Goal: Information Seeking & Learning: Learn about a topic

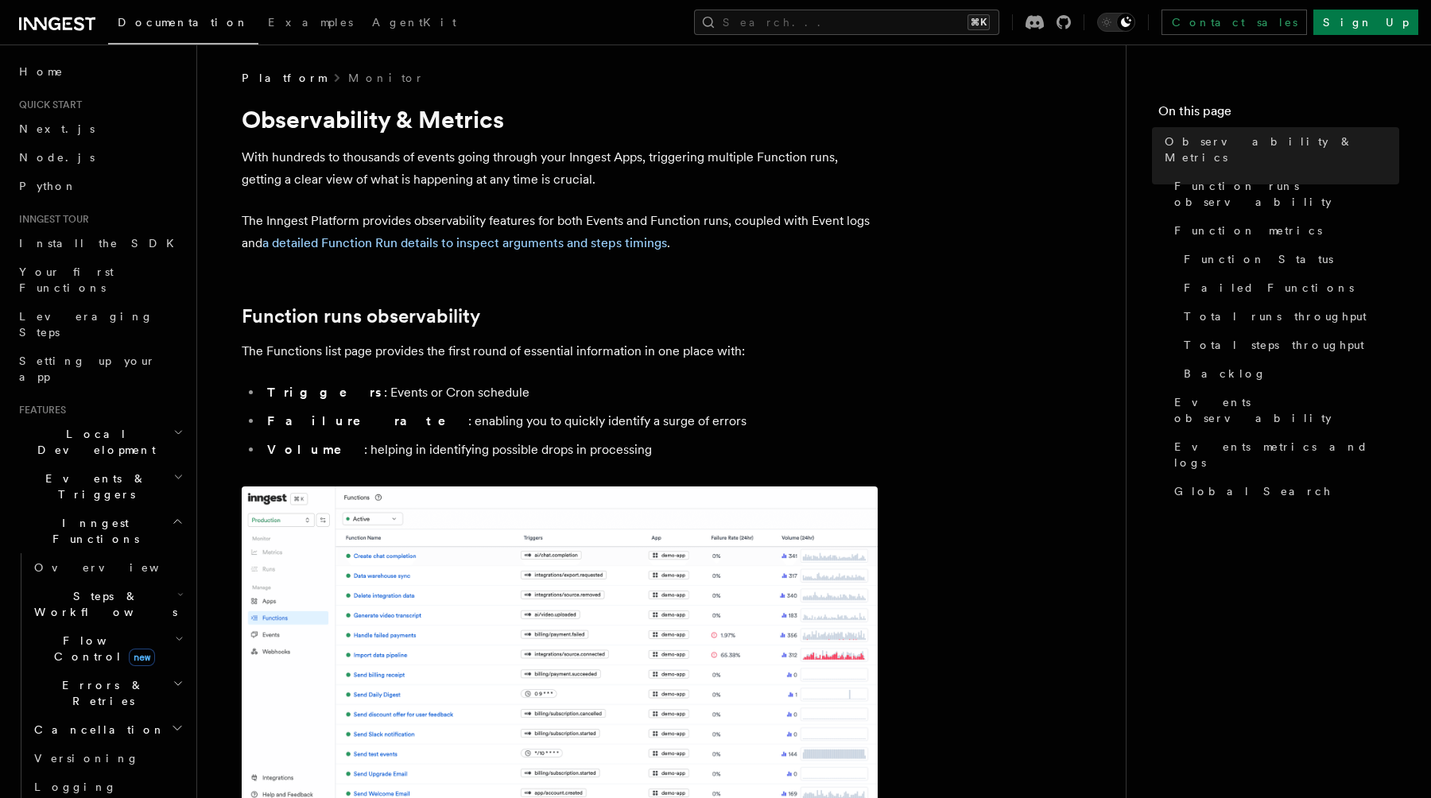
scroll to position [407, 0]
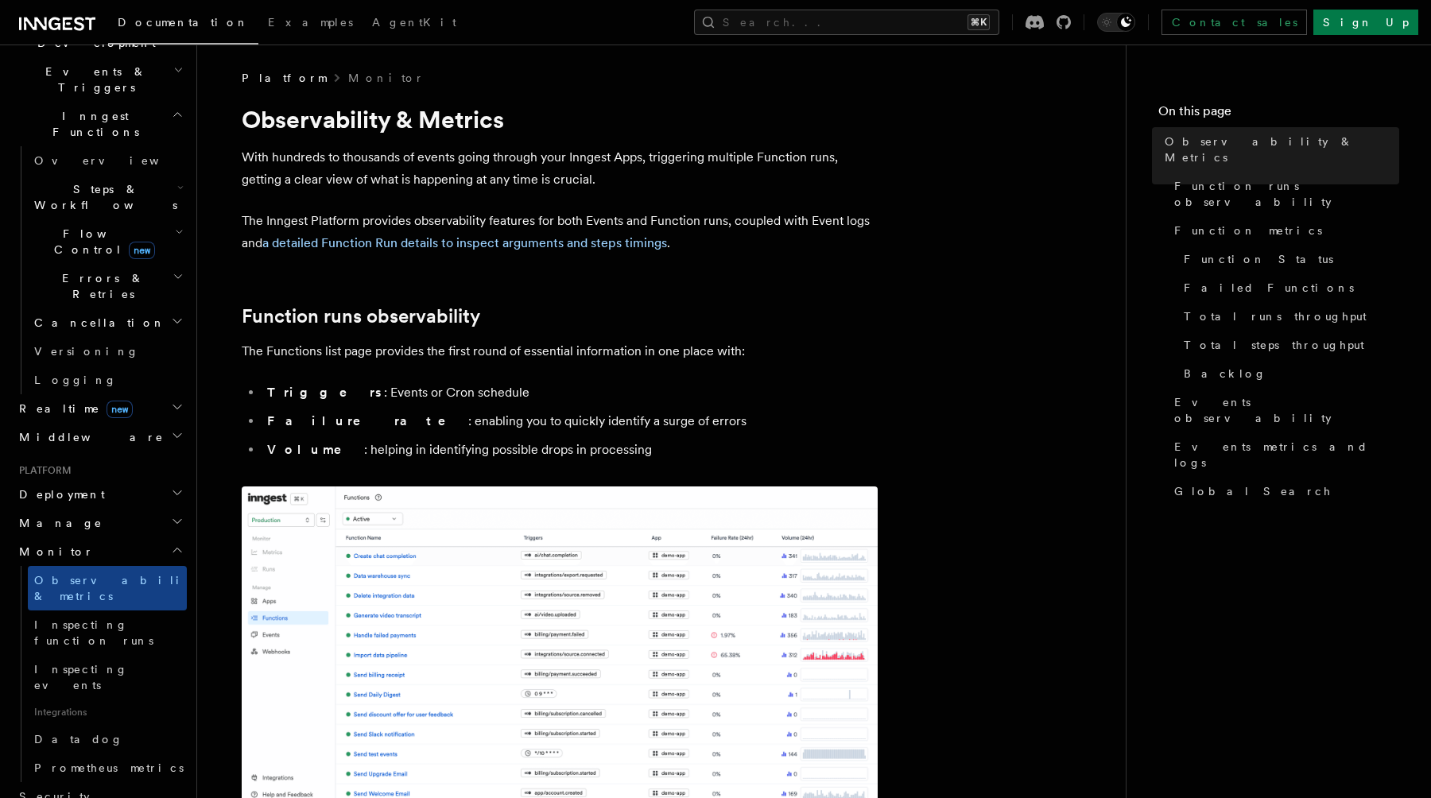
click at [130, 725] on link "Datadog" at bounding box center [107, 739] width 159 height 29
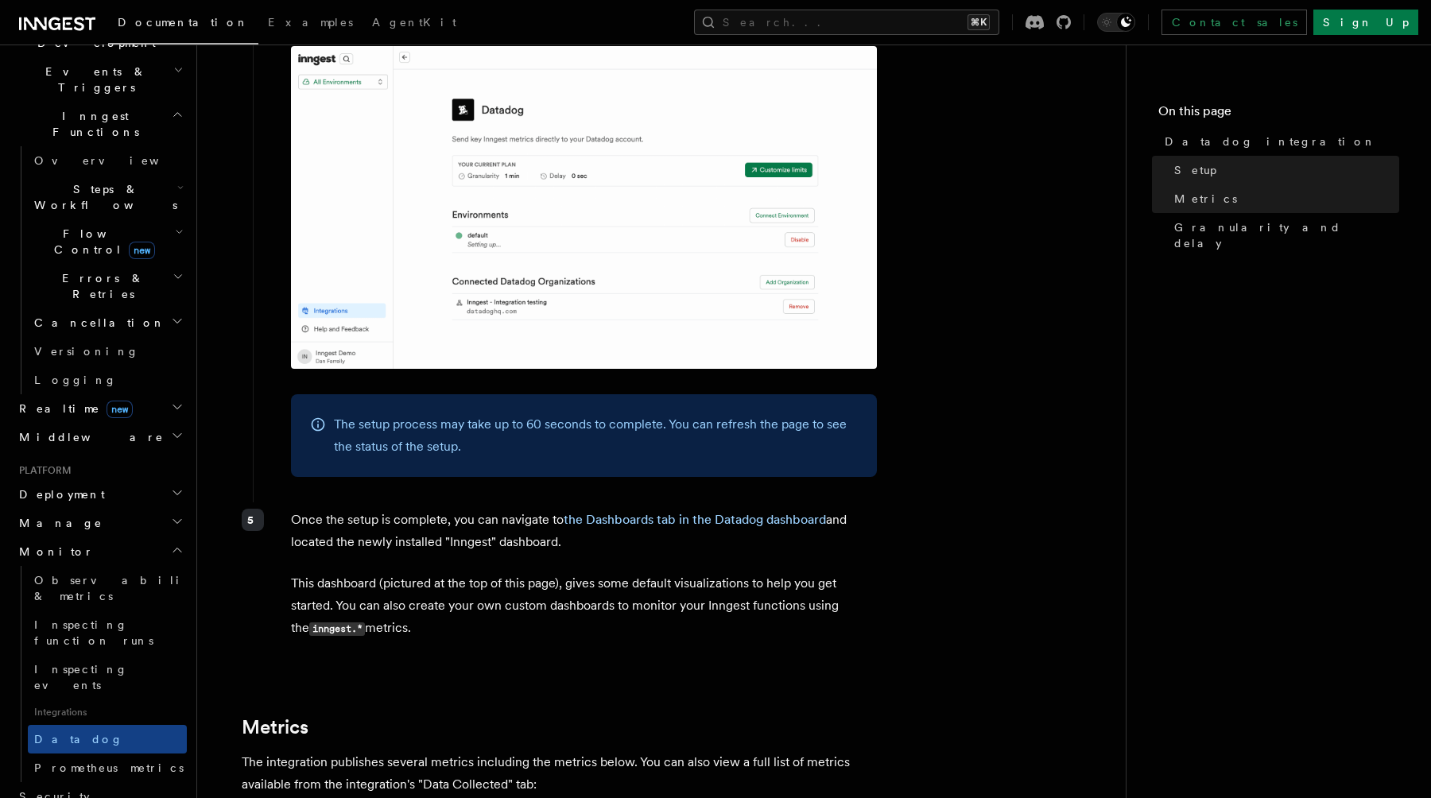
scroll to position [1980, 0]
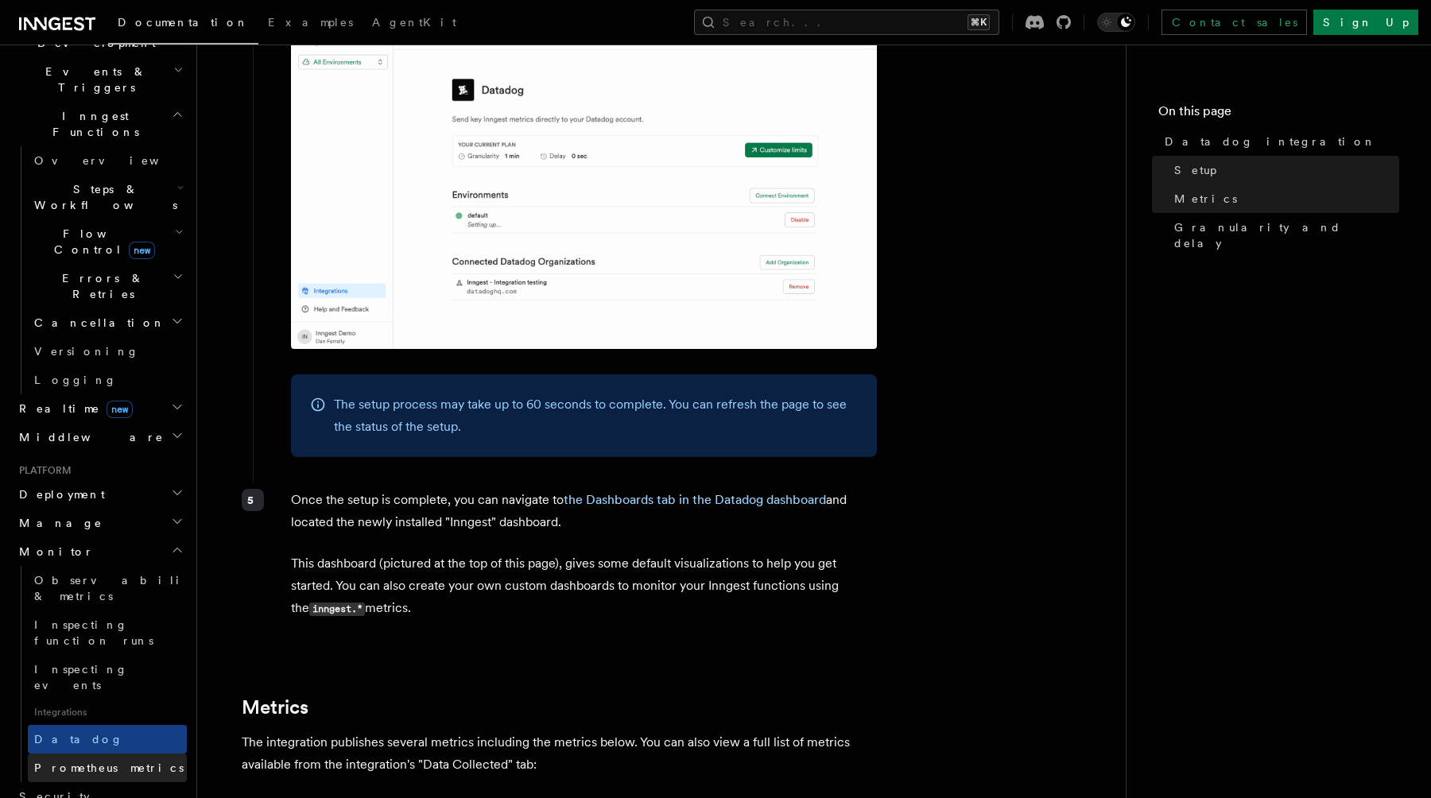
click at [96, 760] on span "Prometheus metrics" at bounding box center [109, 768] width 150 height 16
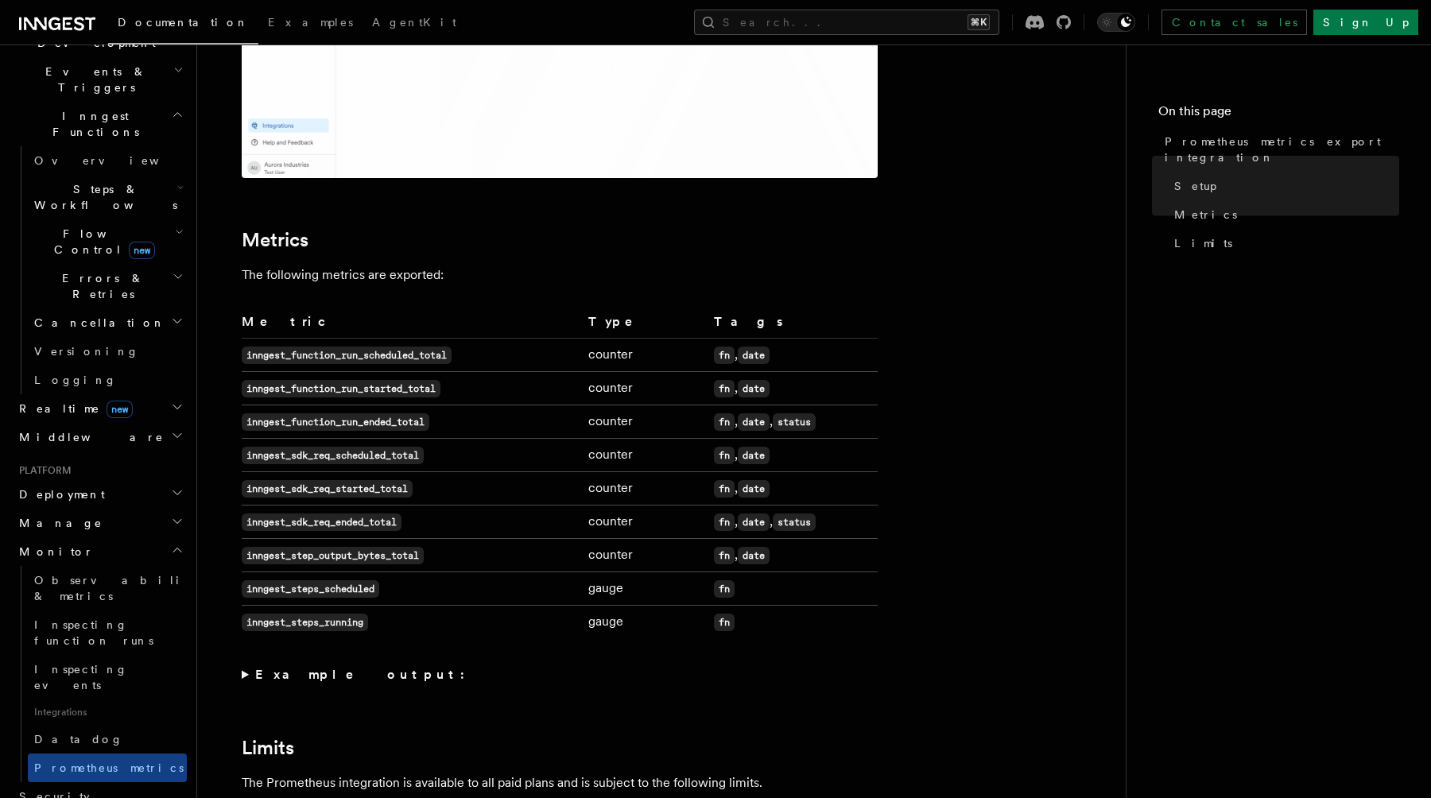
scroll to position [766, 0]
